Goal: Task Accomplishment & Management: Use online tool/utility

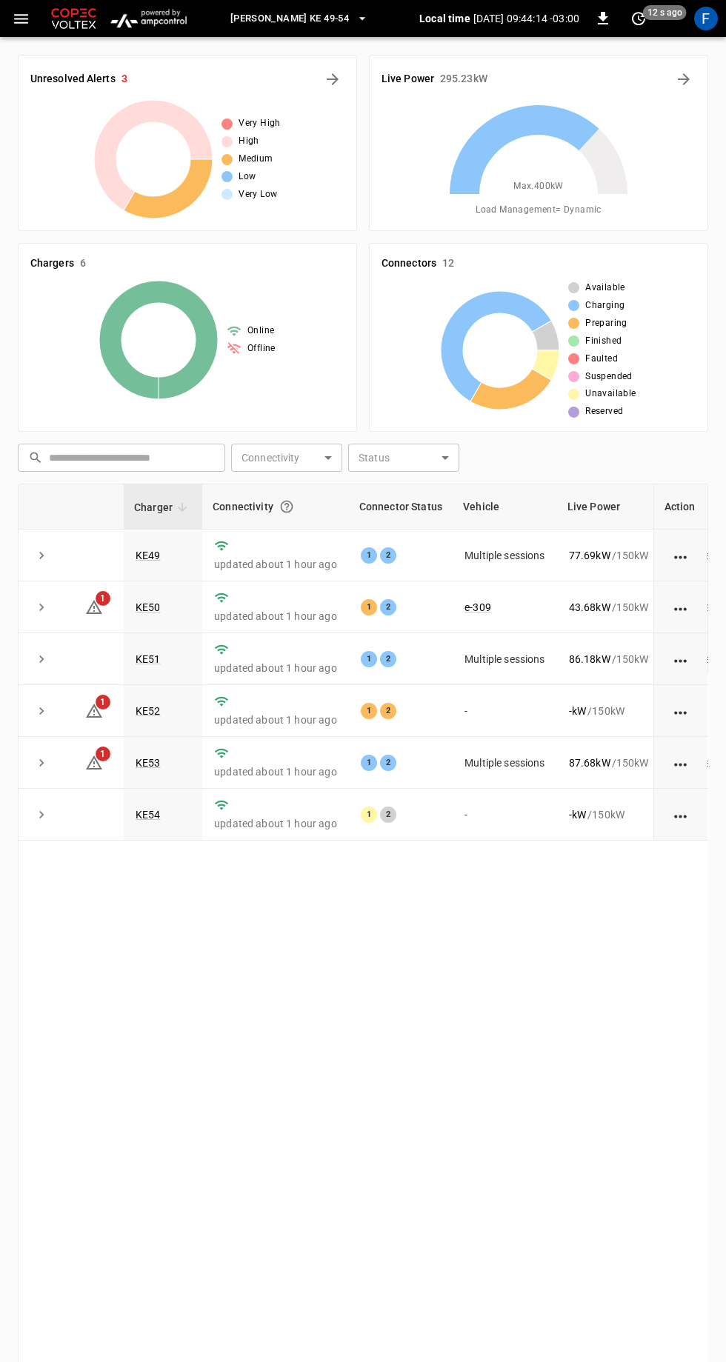
click at [324, 24] on span "[PERSON_NAME] KE 49-54" at bounding box center [289, 18] width 118 height 17
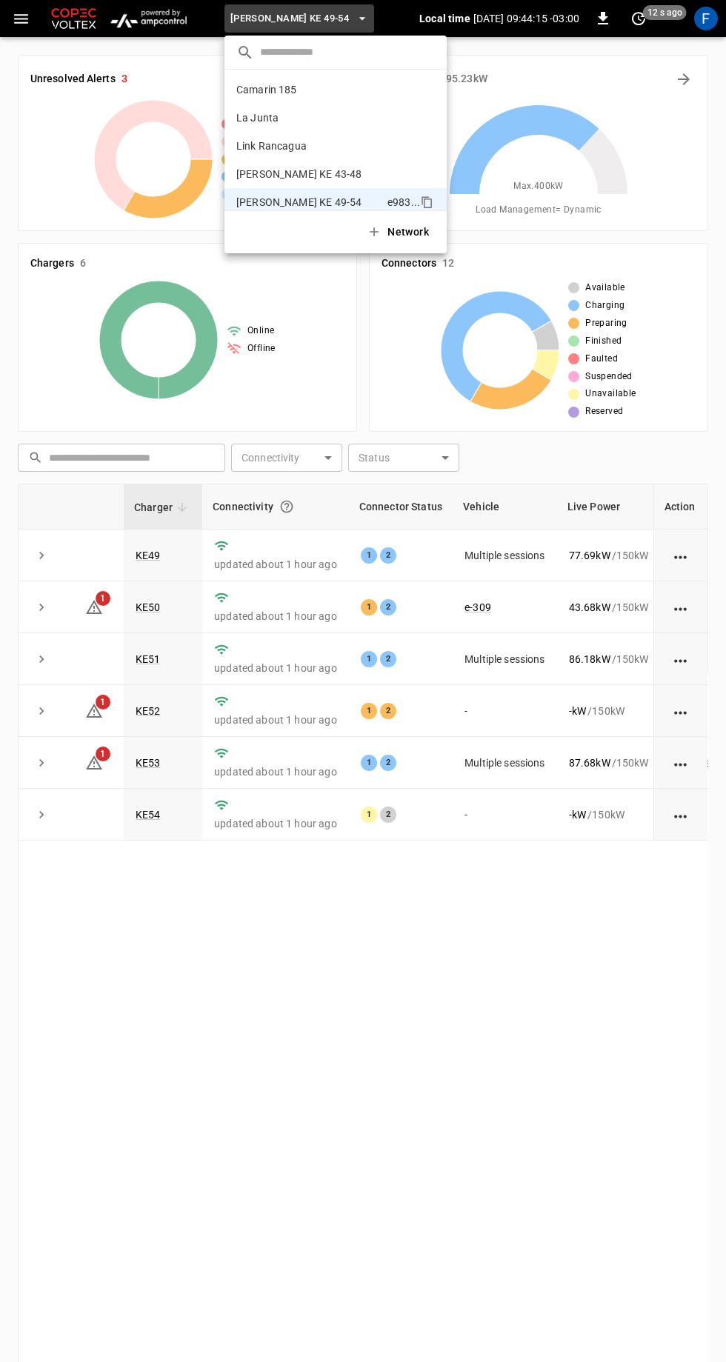
scroll to position [12, 0]
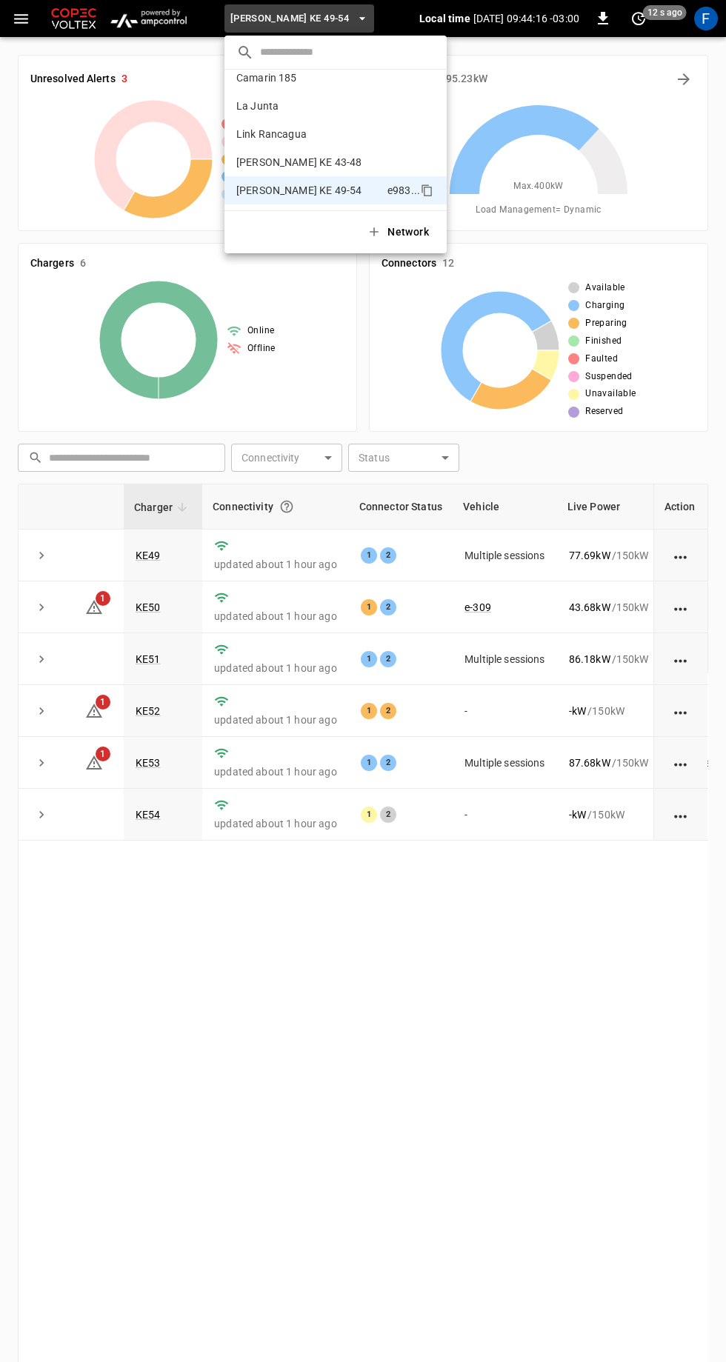
click at [296, 74] on p "Camarin 185" at bounding box center [308, 77] width 144 height 15
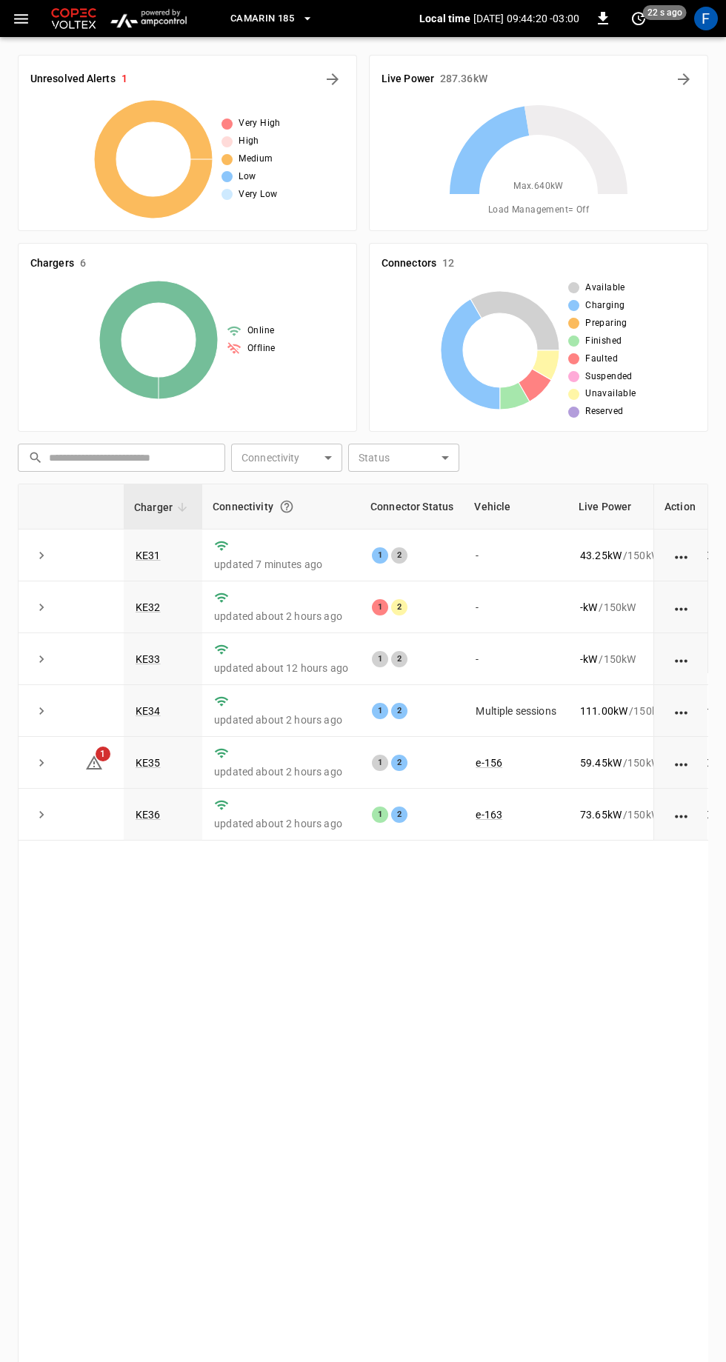
click at [155, 559] on link "KE31" at bounding box center [148, 555] width 25 height 12
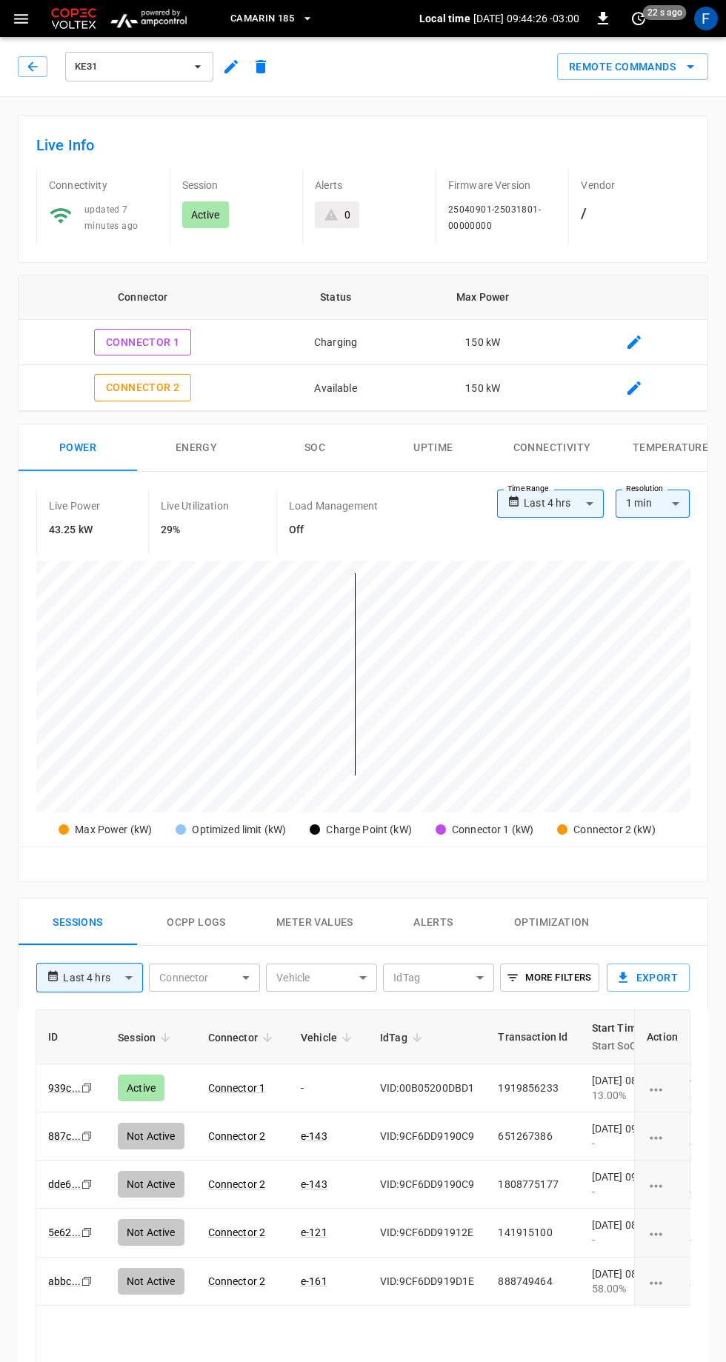
click at [55, 1082] on link "939c ..." at bounding box center [64, 1088] width 33 height 12
click at [666, 74] on button "Remote Commands" at bounding box center [632, 66] width 151 height 27
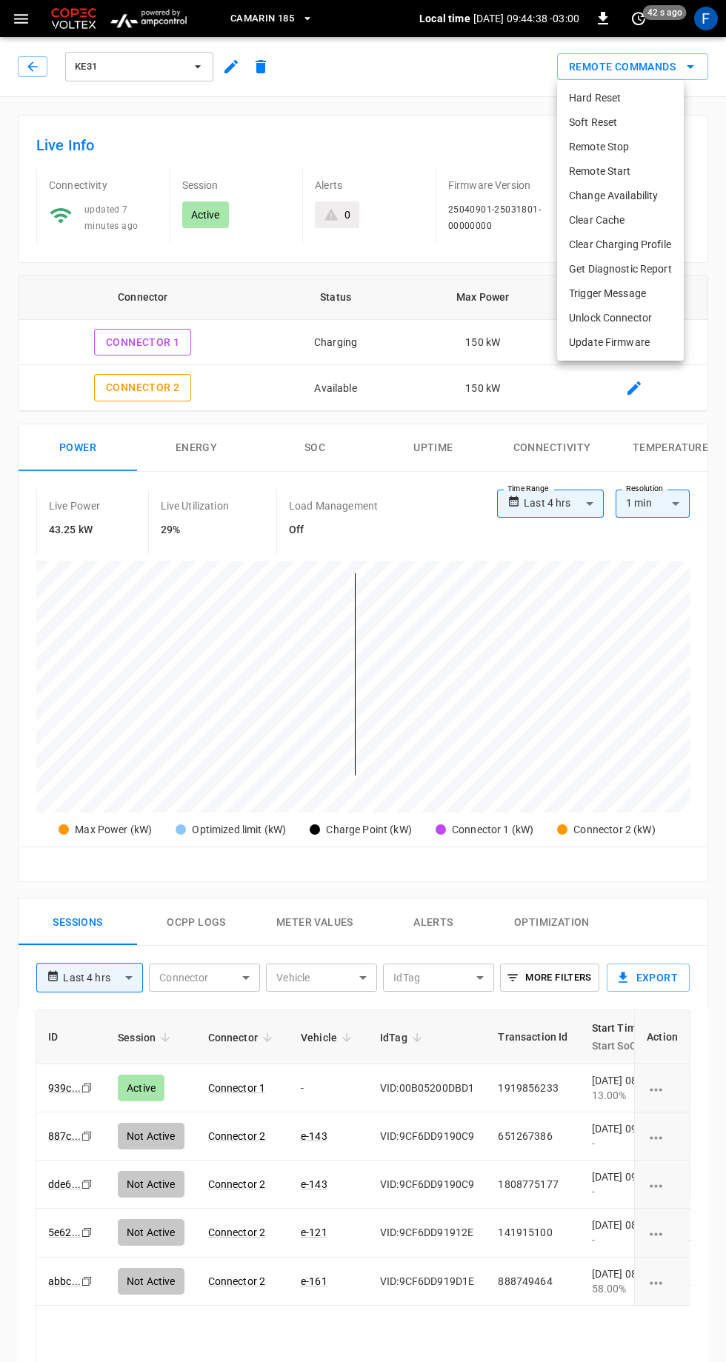
click at [625, 139] on li "Remote Stop" at bounding box center [620, 147] width 127 height 24
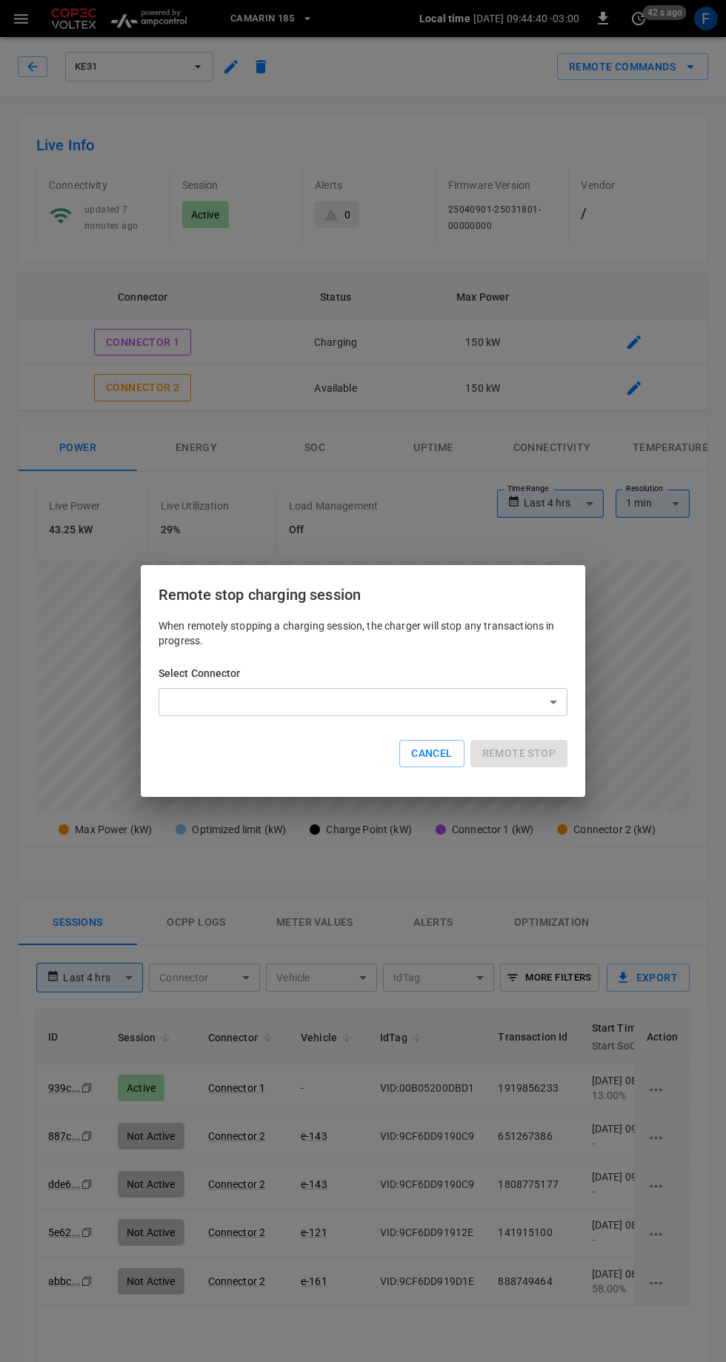
click at [507, 697] on body "**********" at bounding box center [363, 1010] width 726 height 2021
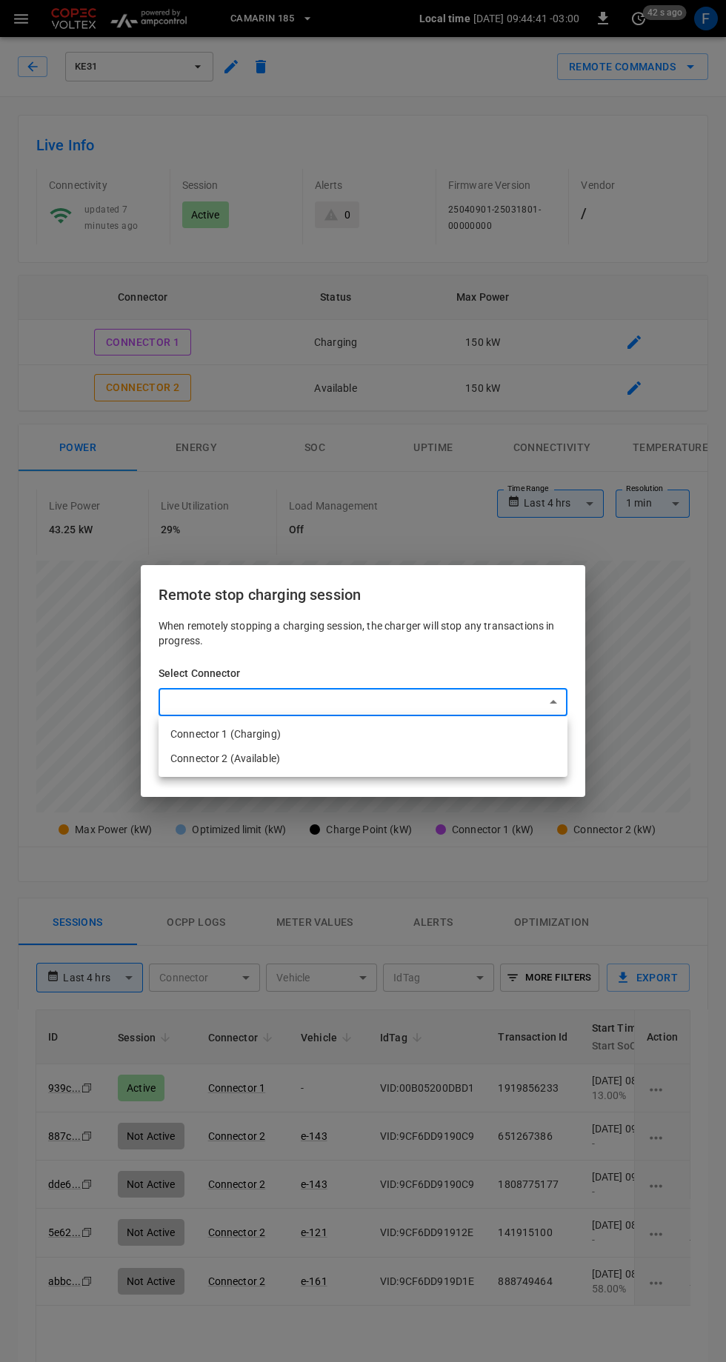
click at [276, 730] on li "Connector 1 (Charging)" at bounding box center [362, 734] width 409 height 24
type input "**********"
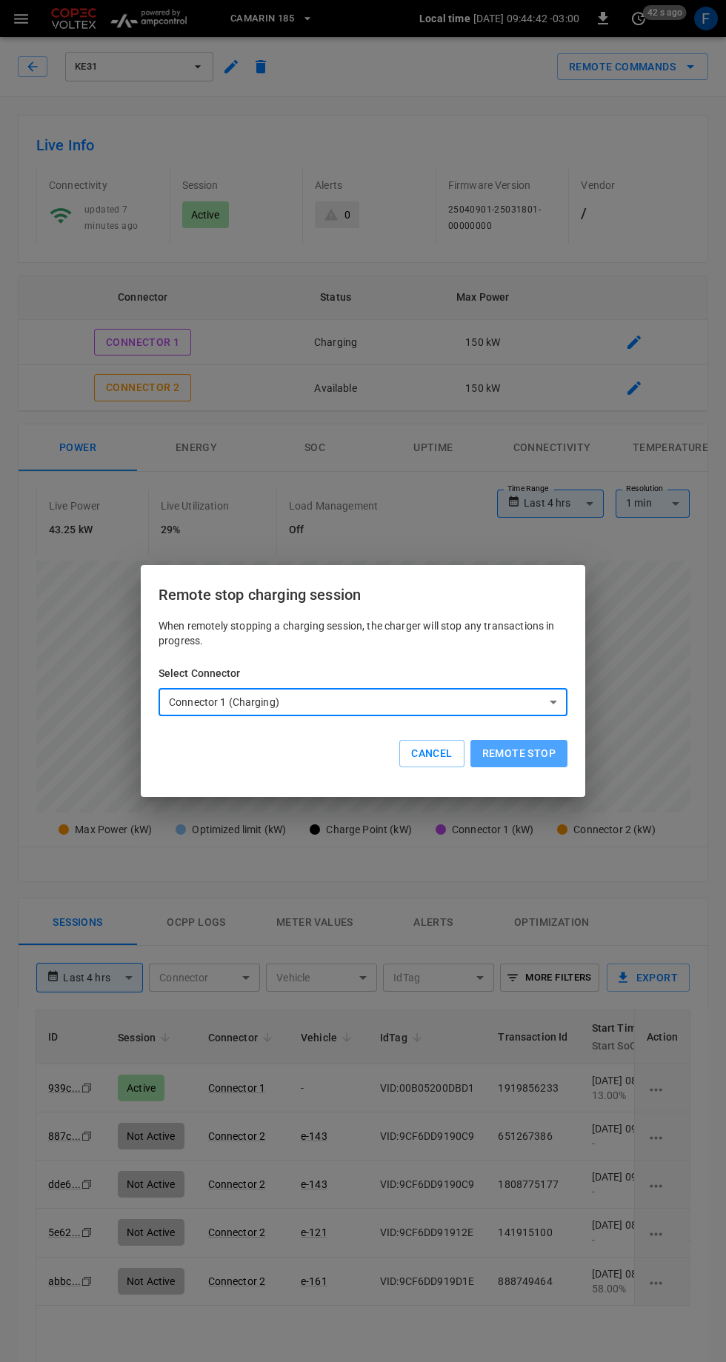
click at [541, 753] on button "Remote stop" at bounding box center [518, 753] width 97 height 27
